Goal: Find specific page/section: Find specific page/section

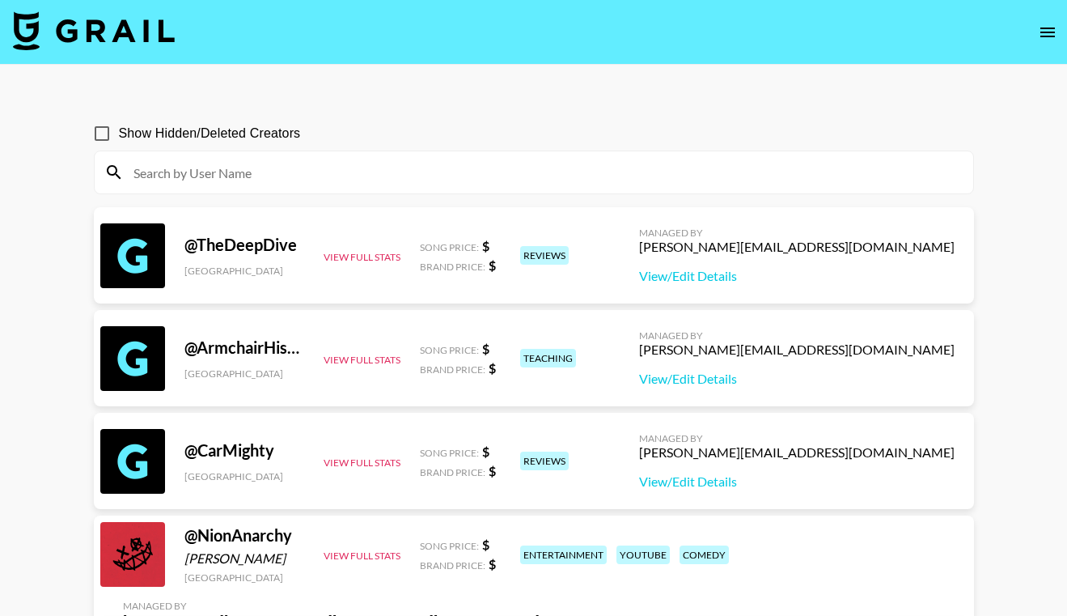
click at [375, 162] on input at bounding box center [544, 172] width 840 height 26
paste input "vortexnextgen"
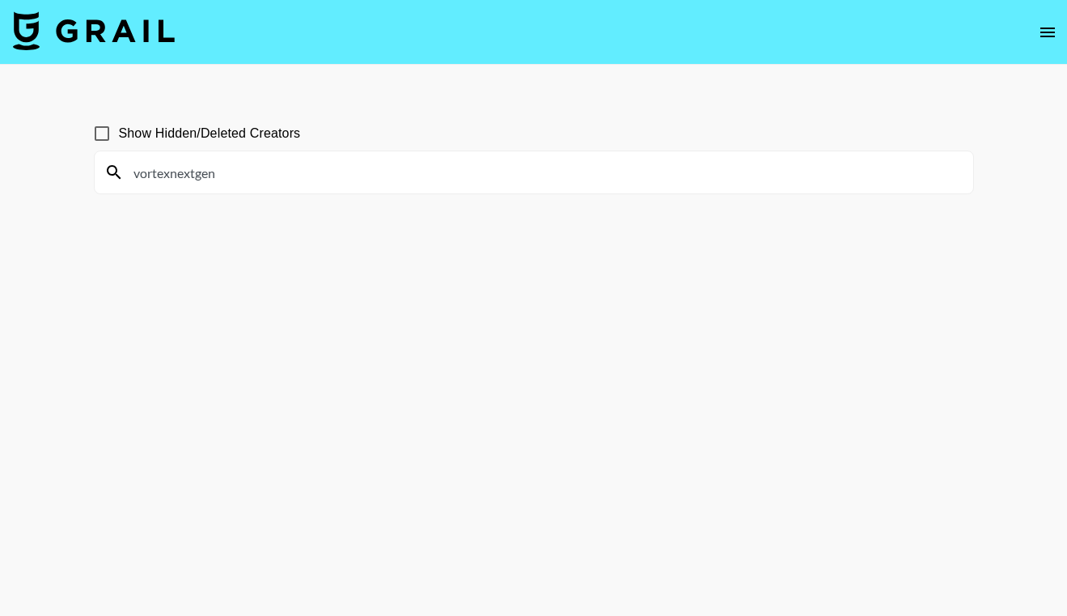
click at [330, 249] on section "Show Hidden/Deleted Creators vortexnextgen" at bounding box center [534, 347] width 880 height 486
click at [279, 171] on input "vortexnextgen" at bounding box center [544, 172] width 840 height 26
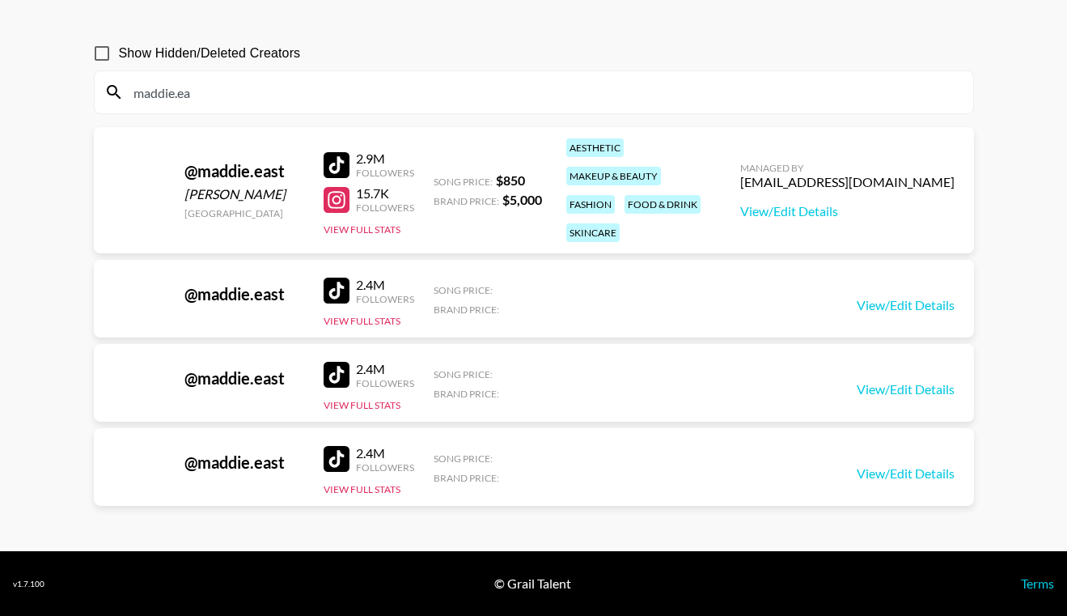
scroll to position [80, 0]
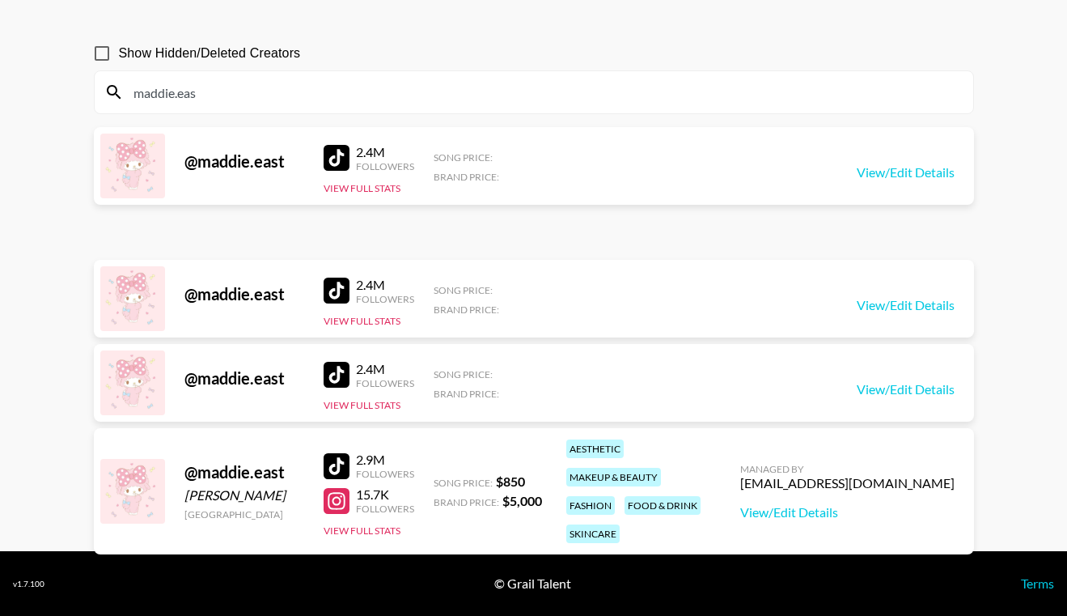
type input "maddie.east"
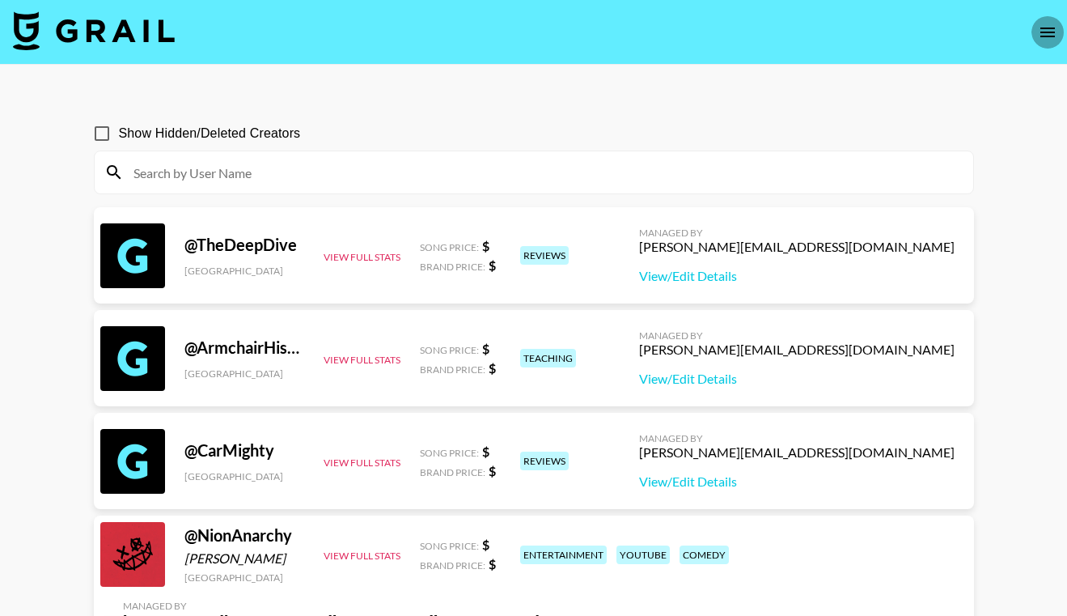
click at [1052, 41] on button "open drawer" at bounding box center [1047, 32] width 32 height 32
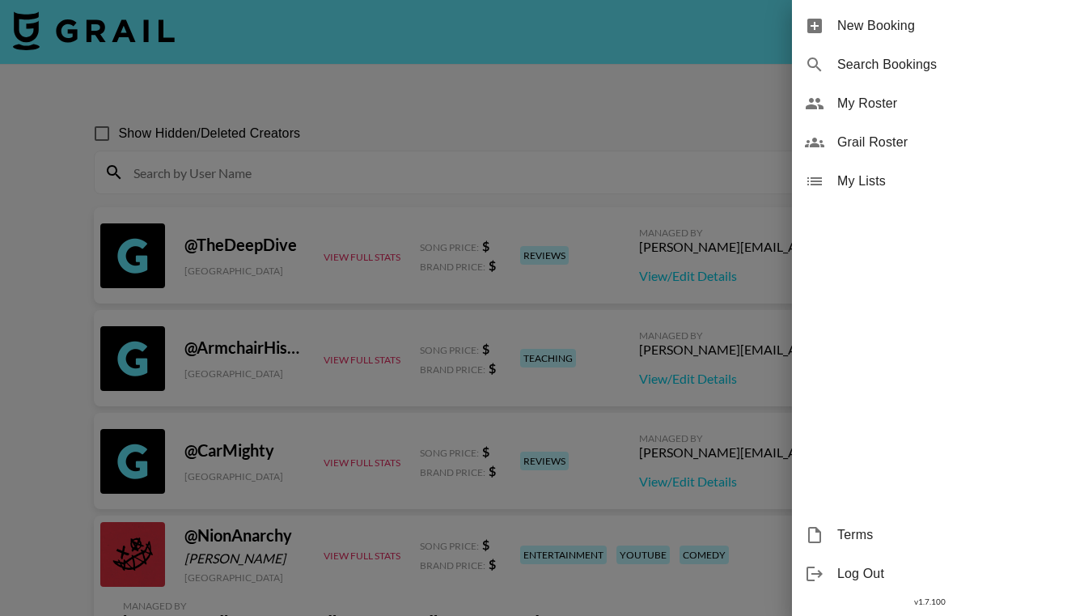
click at [907, 172] on span "My Lists" at bounding box center [945, 180] width 217 height 19
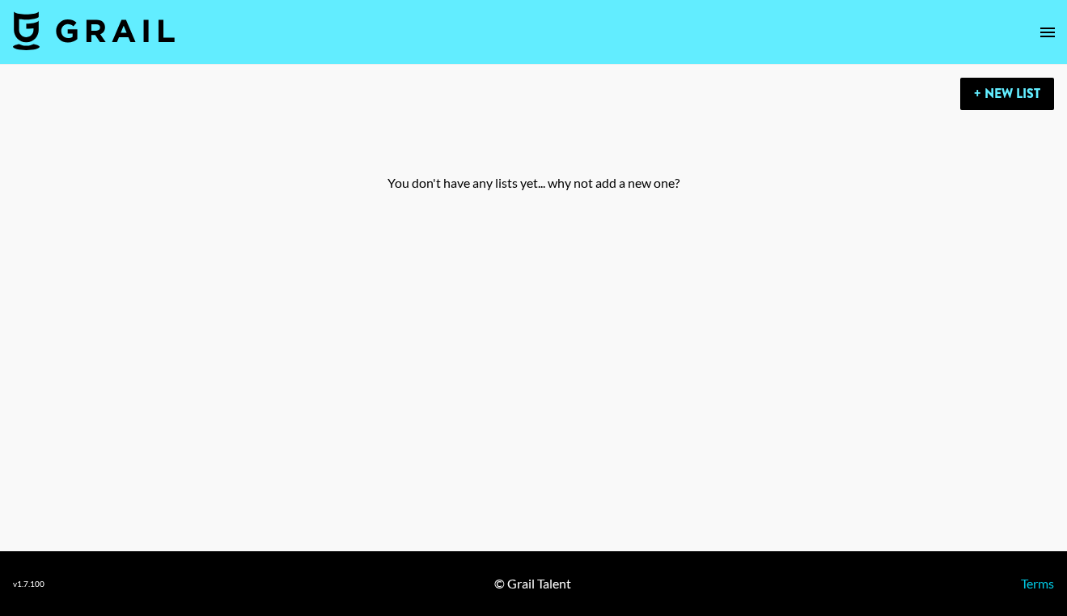
click at [1048, 20] on button "open drawer" at bounding box center [1047, 32] width 32 height 32
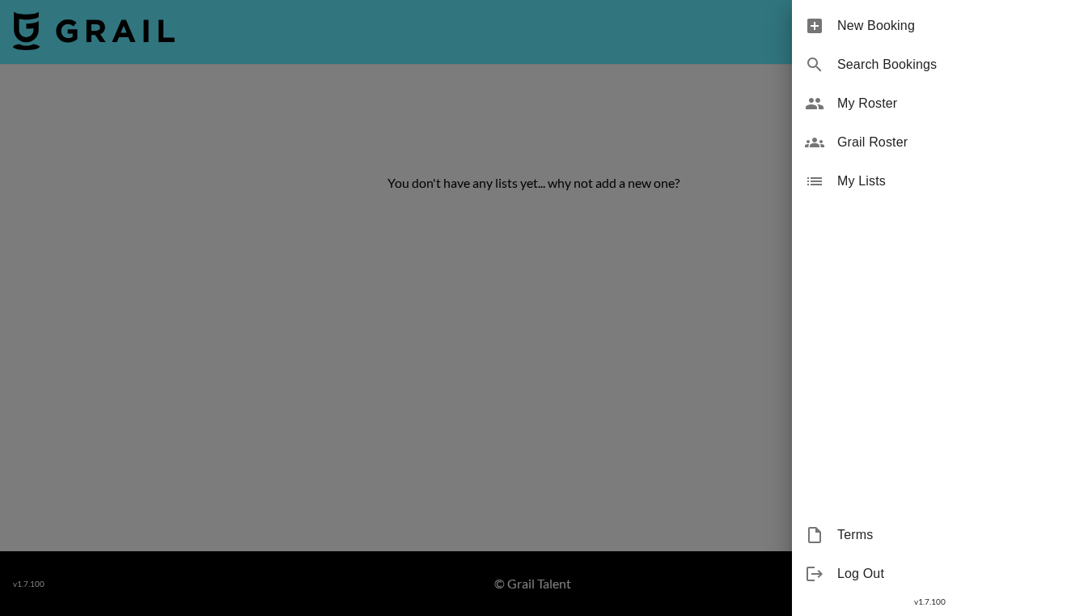
click at [887, 107] on span "My Roster" at bounding box center [945, 103] width 217 height 19
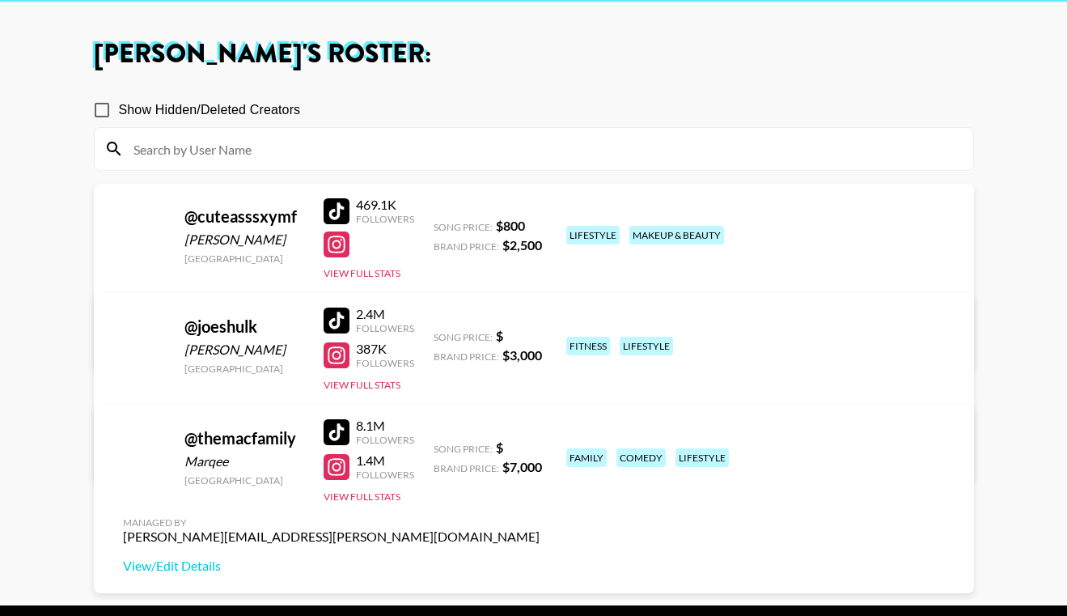
scroll to position [116, 0]
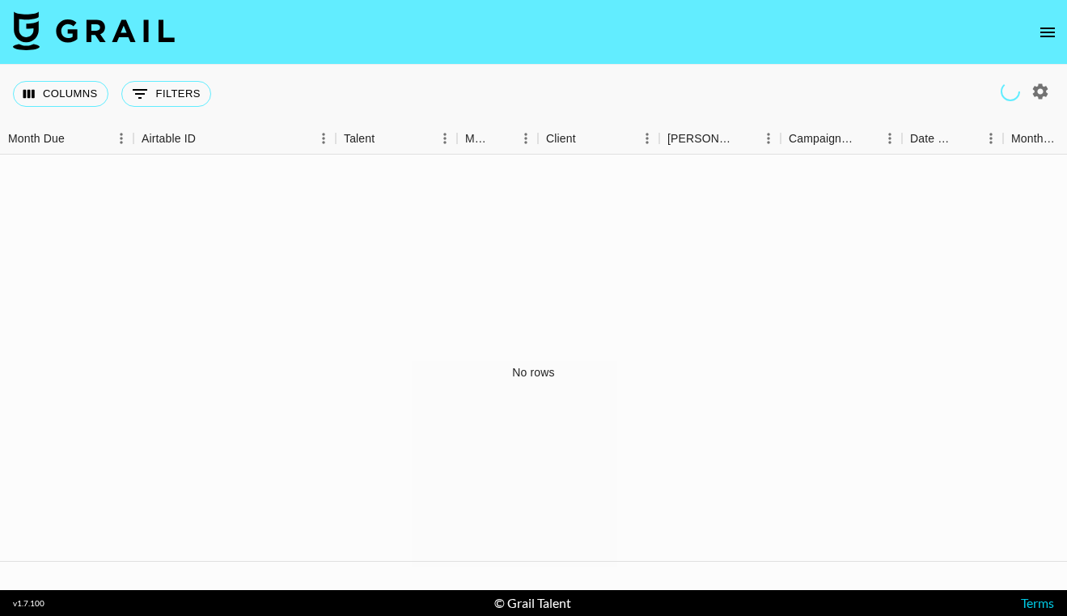
click at [1034, 91] on icon "button" at bounding box center [1040, 91] width 19 height 19
select select "[DATE]"
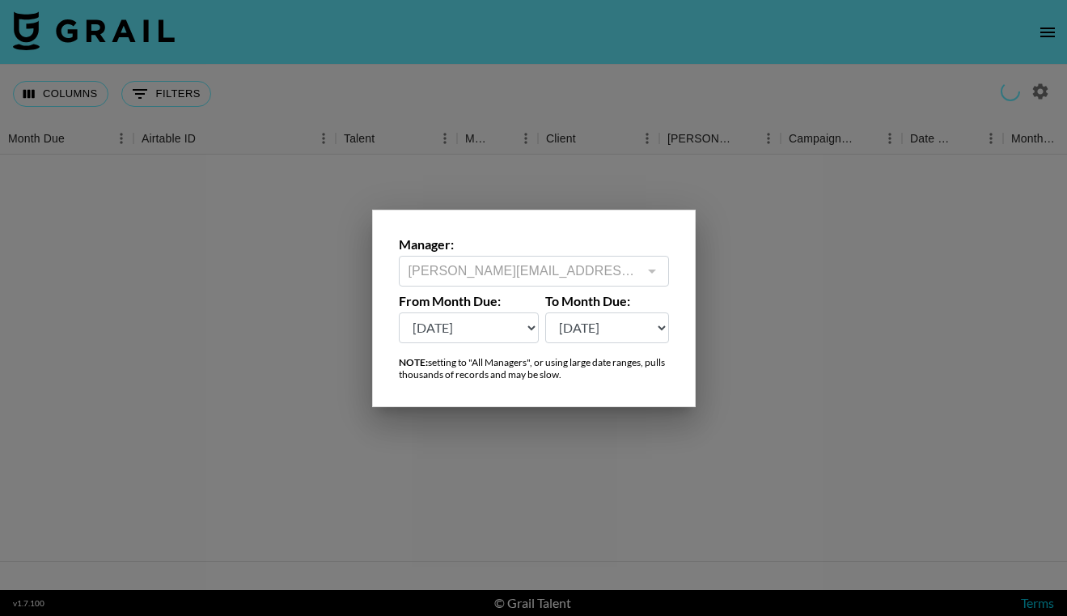
click at [959, 129] on div at bounding box center [533, 308] width 1067 height 616
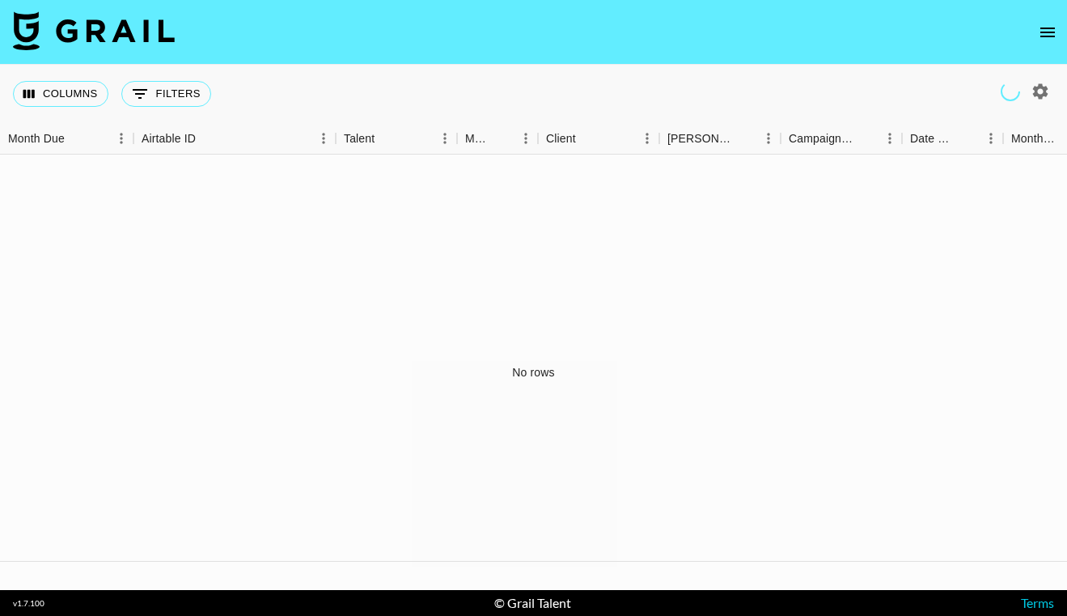
click at [1048, 11] on nav at bounding box center [533, 32] width 1067 height 65
click at [1043, 41] on button "open drawer" at bounding box center [1047, 32] width 32 height 32
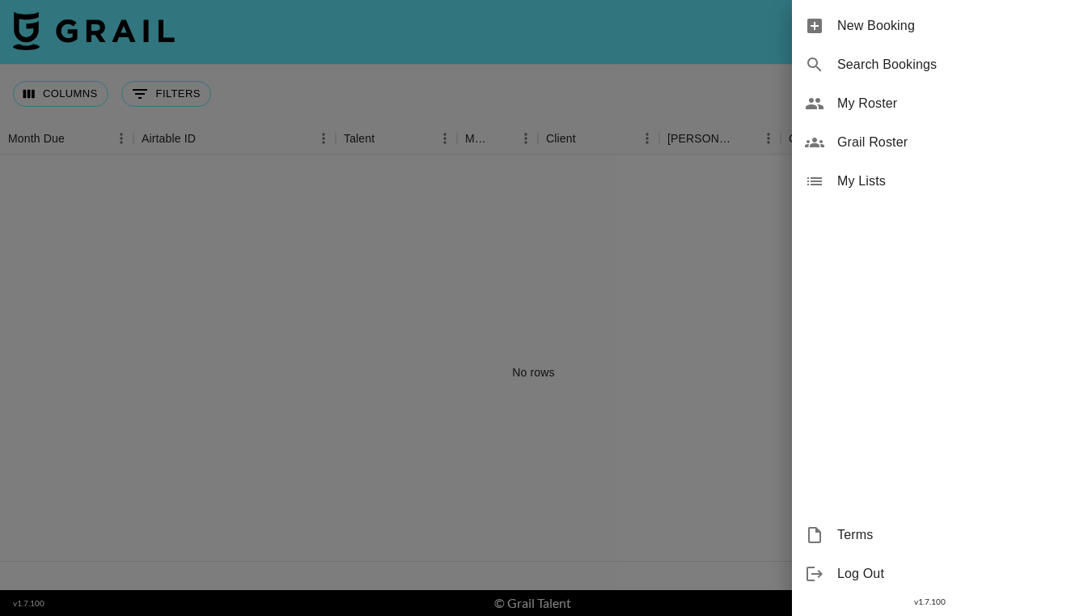
click at [880, 104] on span "My Roster" at bounding box center [945, 103] width 217 height 19
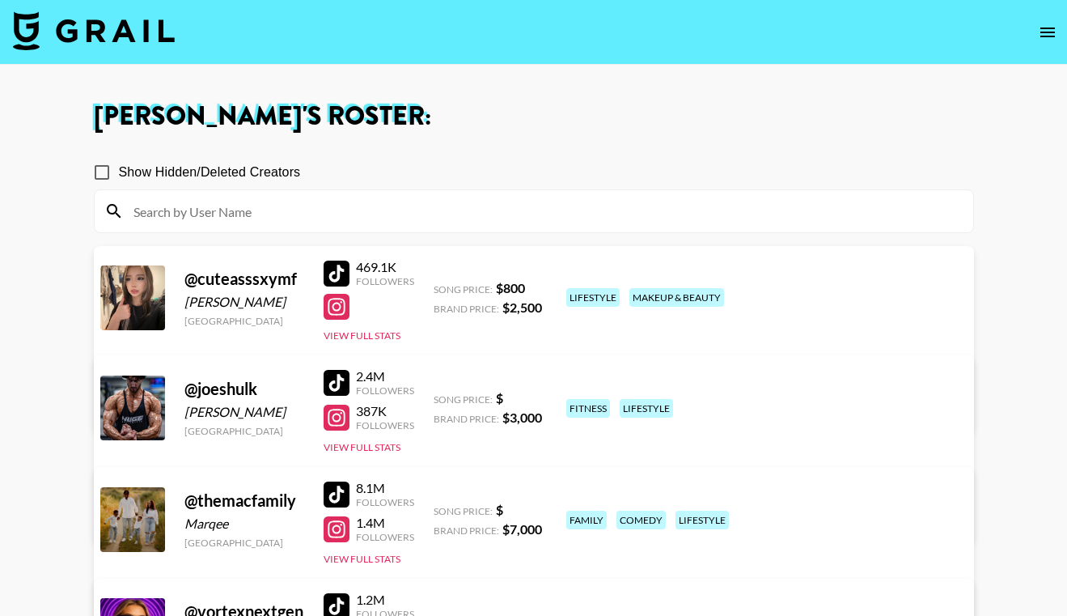
scroll to position [176, 0]
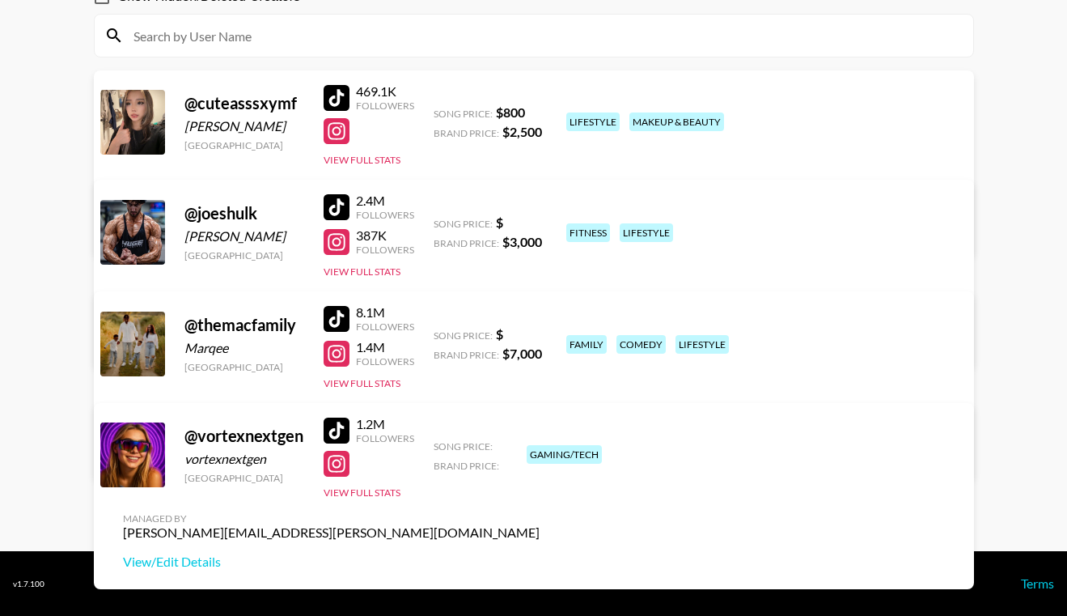
click at [260, 442] on div "@ vortexnextgen" at bounding box center [244, 435] width 120 height 20
click at [342, 434] on div at bounding box center [337, 430] width 26 height 26
